Goal: Transaction & Acquisition: Book appointment/travel/reservation

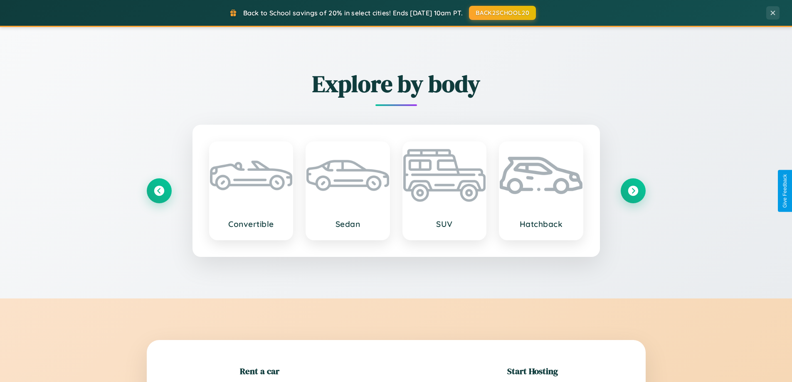
scroll to position [180, 0]
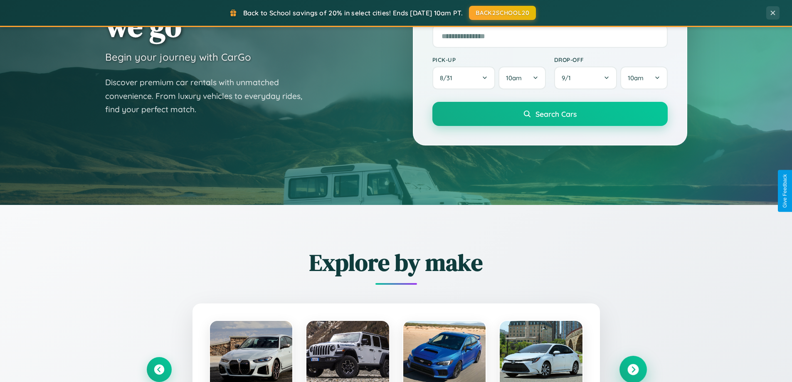
click at [633, 370] on icon at bounding box center [632, 369] width 11 height 11
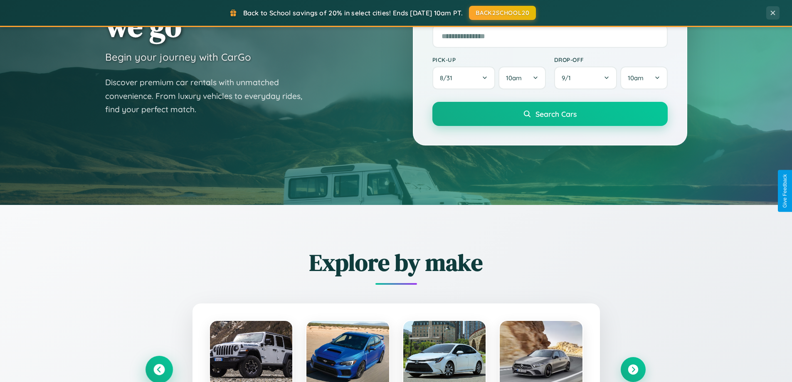
click at [159, 370] on icon at bounding box center [158, 369] width 11 height 11
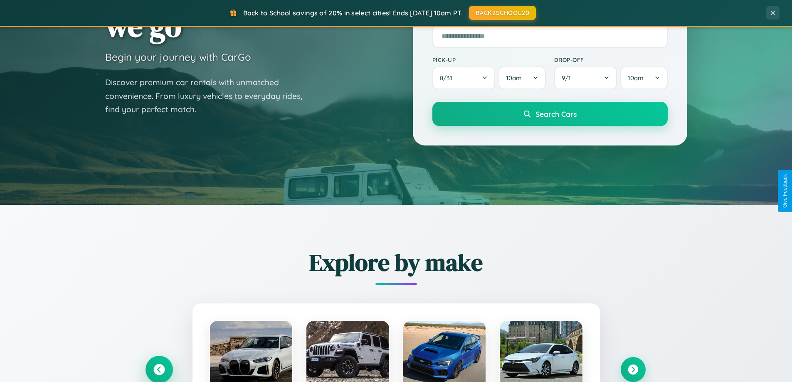
click at [159, 369] on icon at bounding box center [159, 370] width 14 height 14
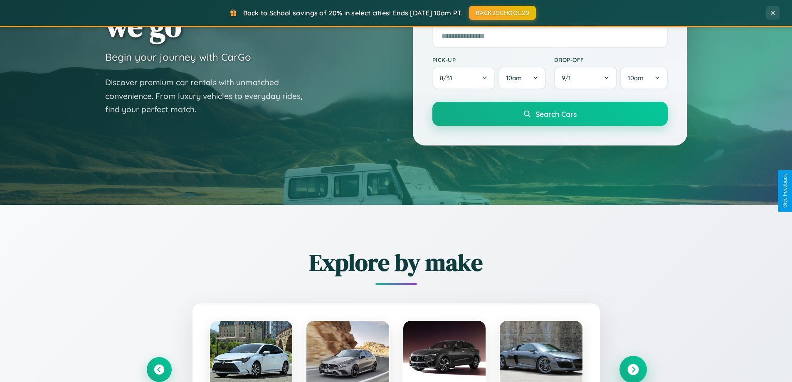
click at [633, 369] on icon at bounding box center [632, 369] width 11 height 11
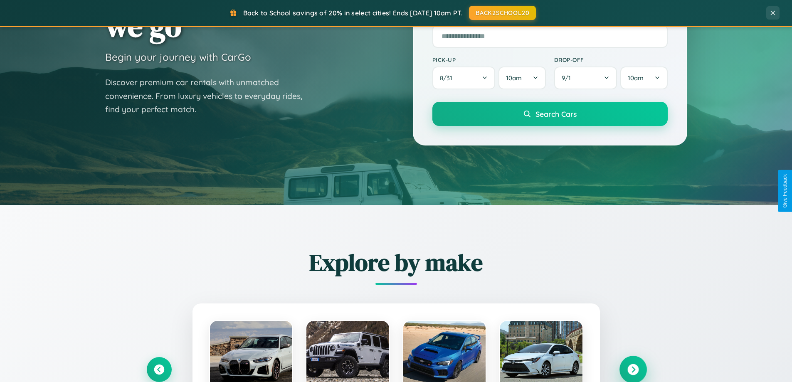
click at [633, 369] on icon at bounding box center [632, 369] width 11 height 11
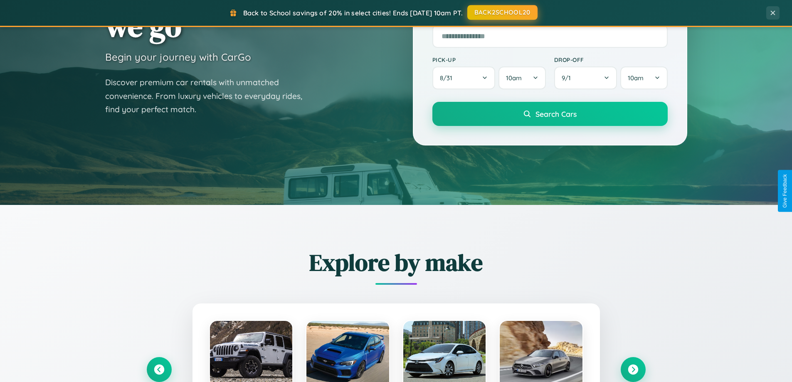
click at [502, 13] on button "BACK2SCHOOL20" at bounding box center [502, 12] width 70 height 15
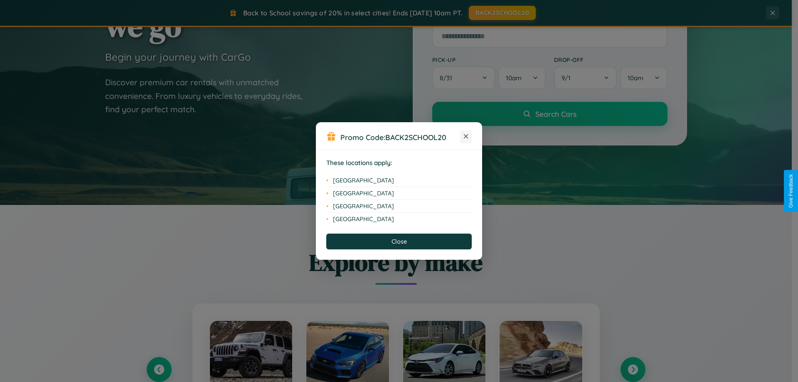
click at [466, 137] on icon at bounding box center [466, 136] width 5 height 5
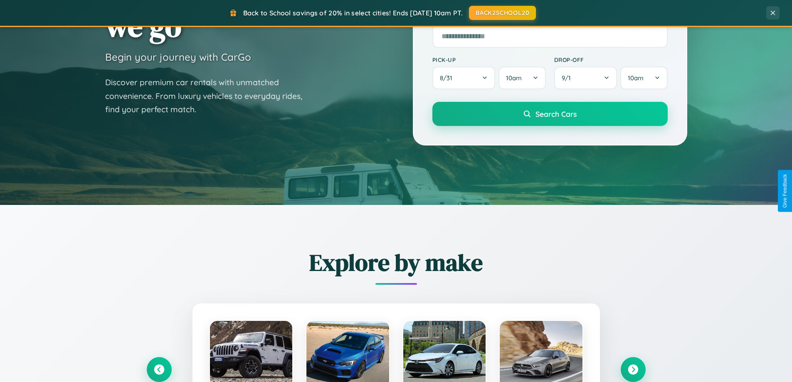
scroll to position [1336, 0]
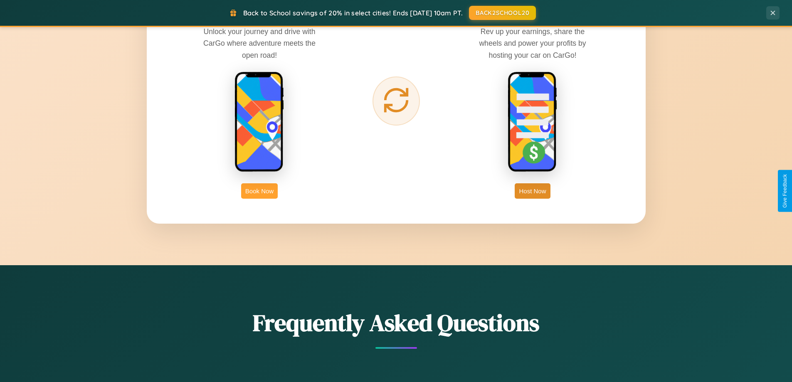
click at [259, 191] on button "Book Now" at bounding box center [259, 190] width 37 height 15
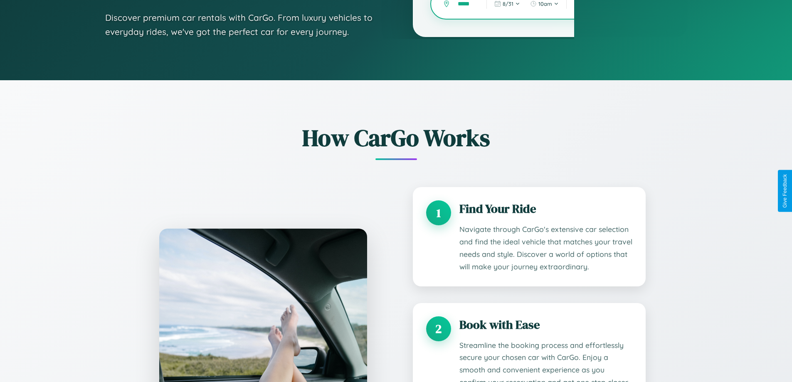
scroll to position [0, 5]
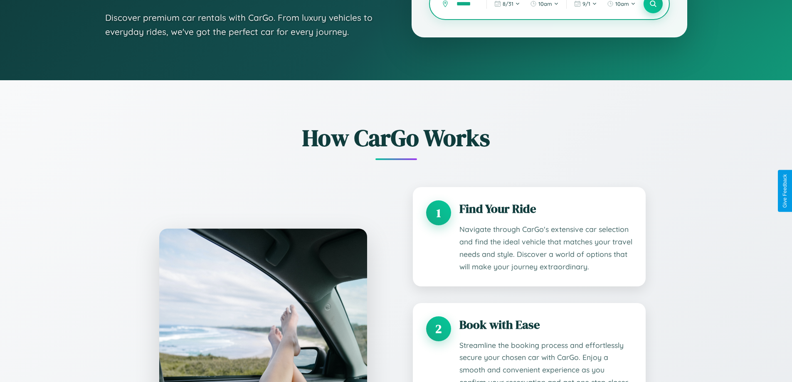
type input "******"
click at [653, 6] on icon at bounding box center [653, 4] width 8 height 8
